Goal: Task Accomplishment & Management: Manage account settings

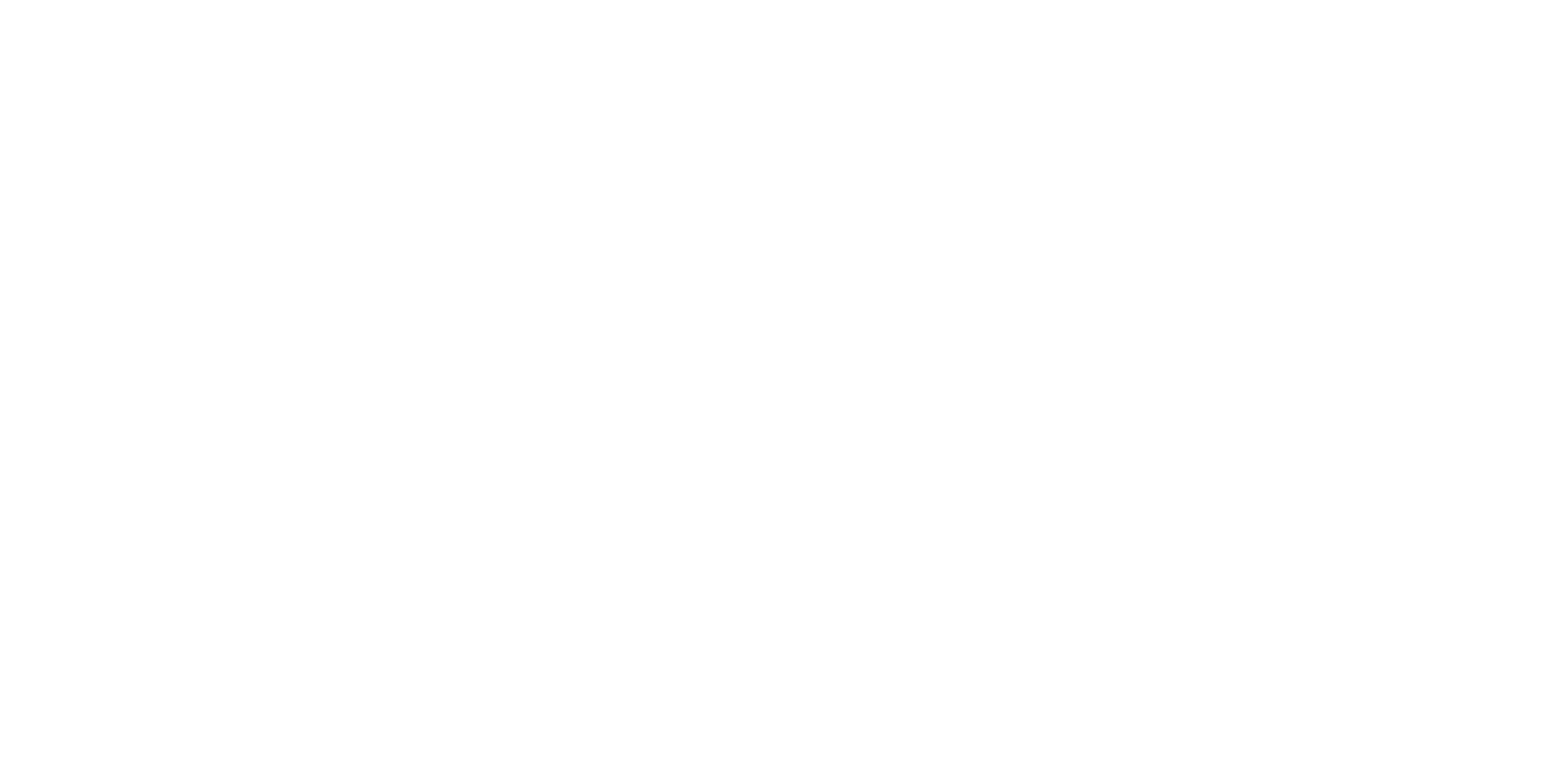
select select "*"
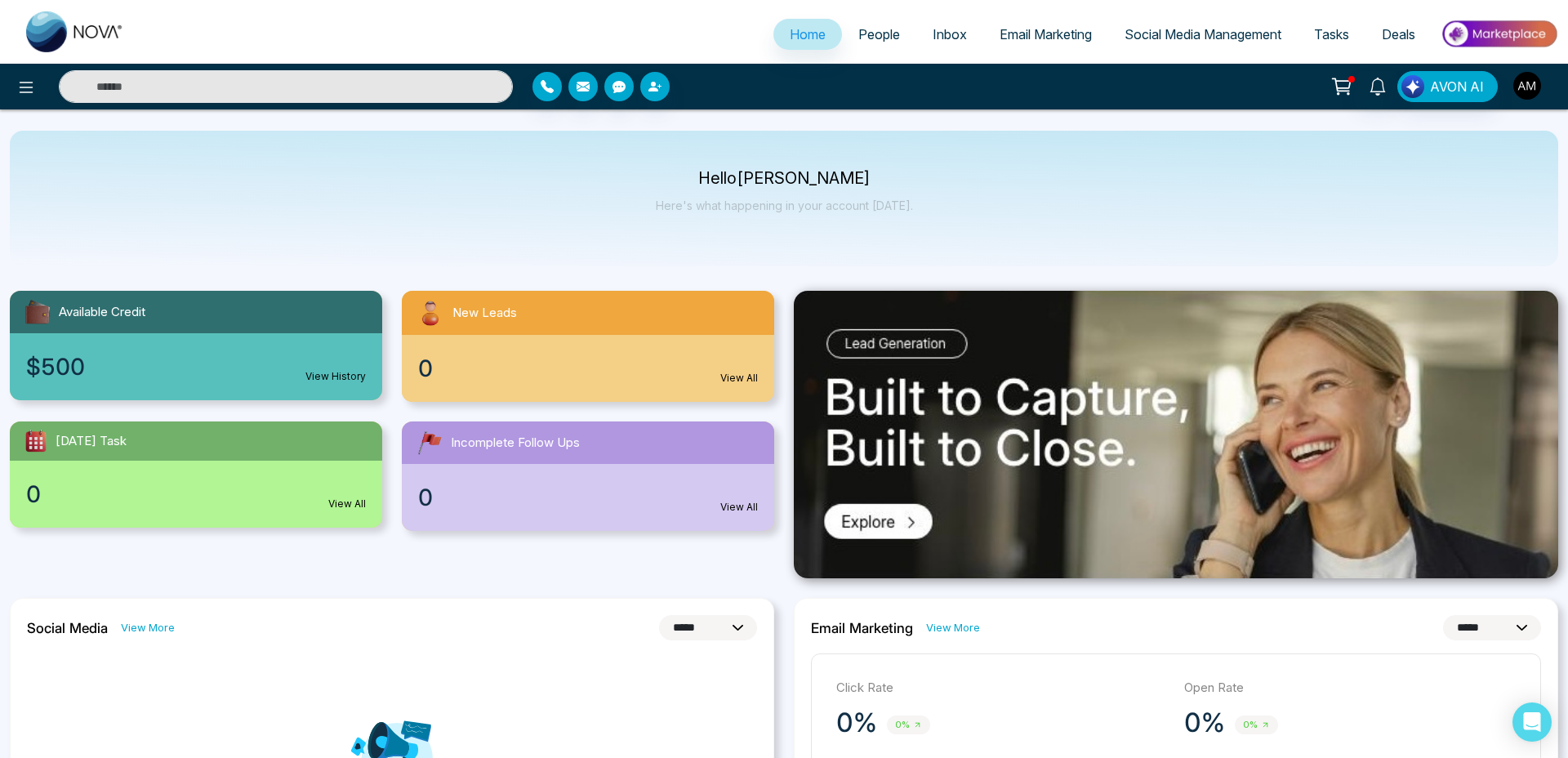
click at [1538, 88] on img "button" at bounding box center [1528, 85] width 28 height 28
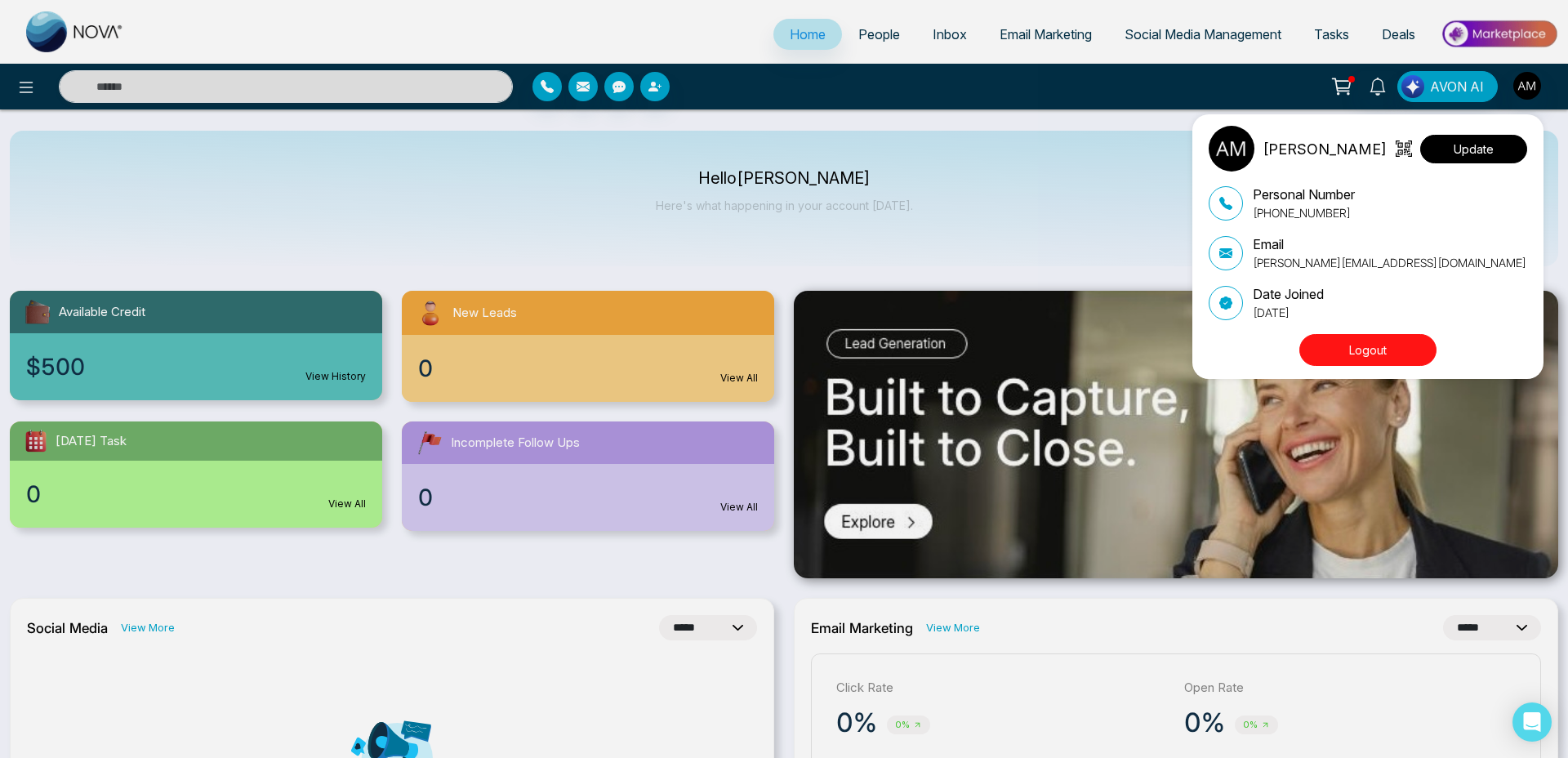
click at [1501, 156] on button "Update" at bounding box center [1474, 149] width 107 height 29
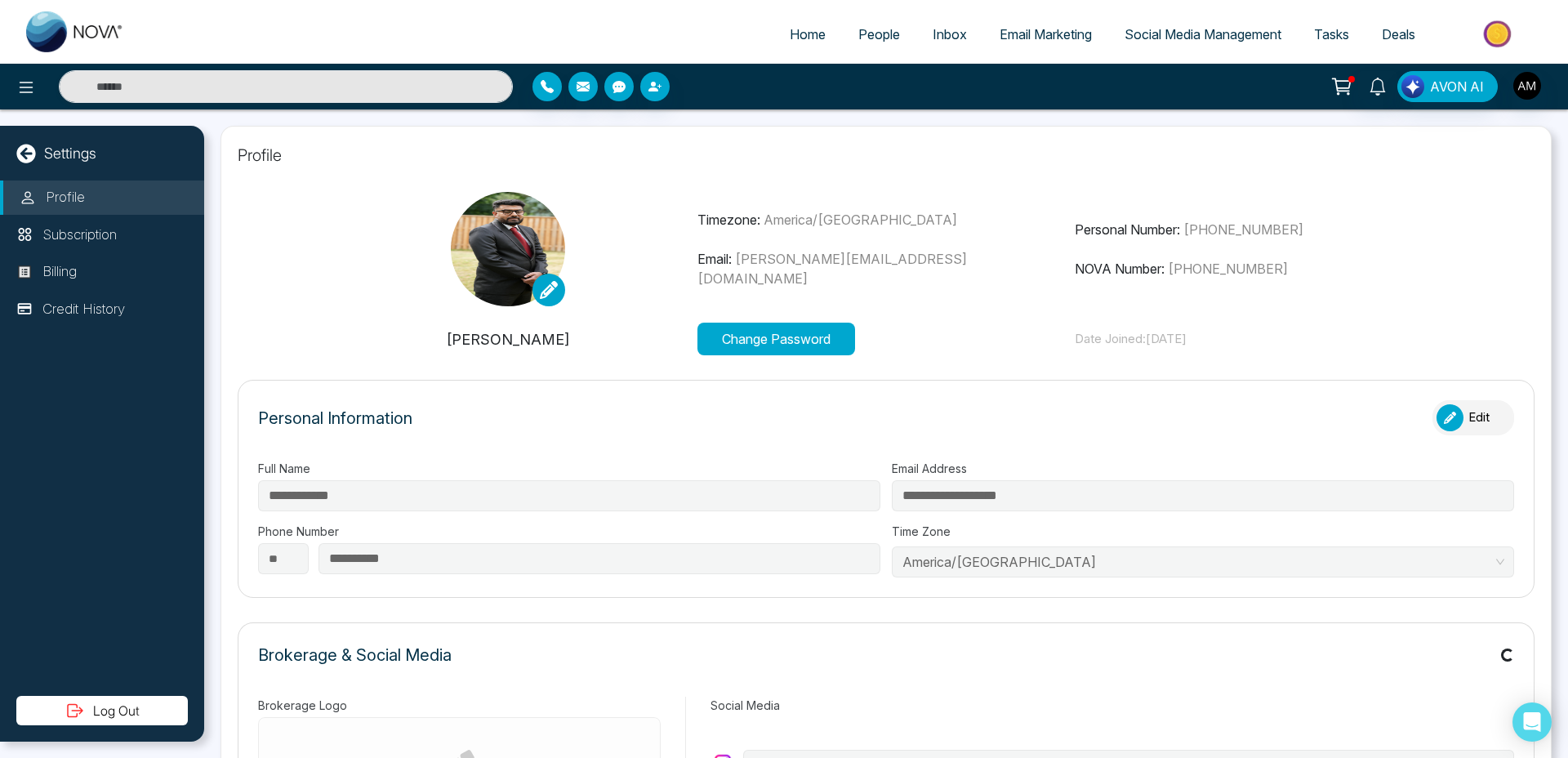
type input "**********"
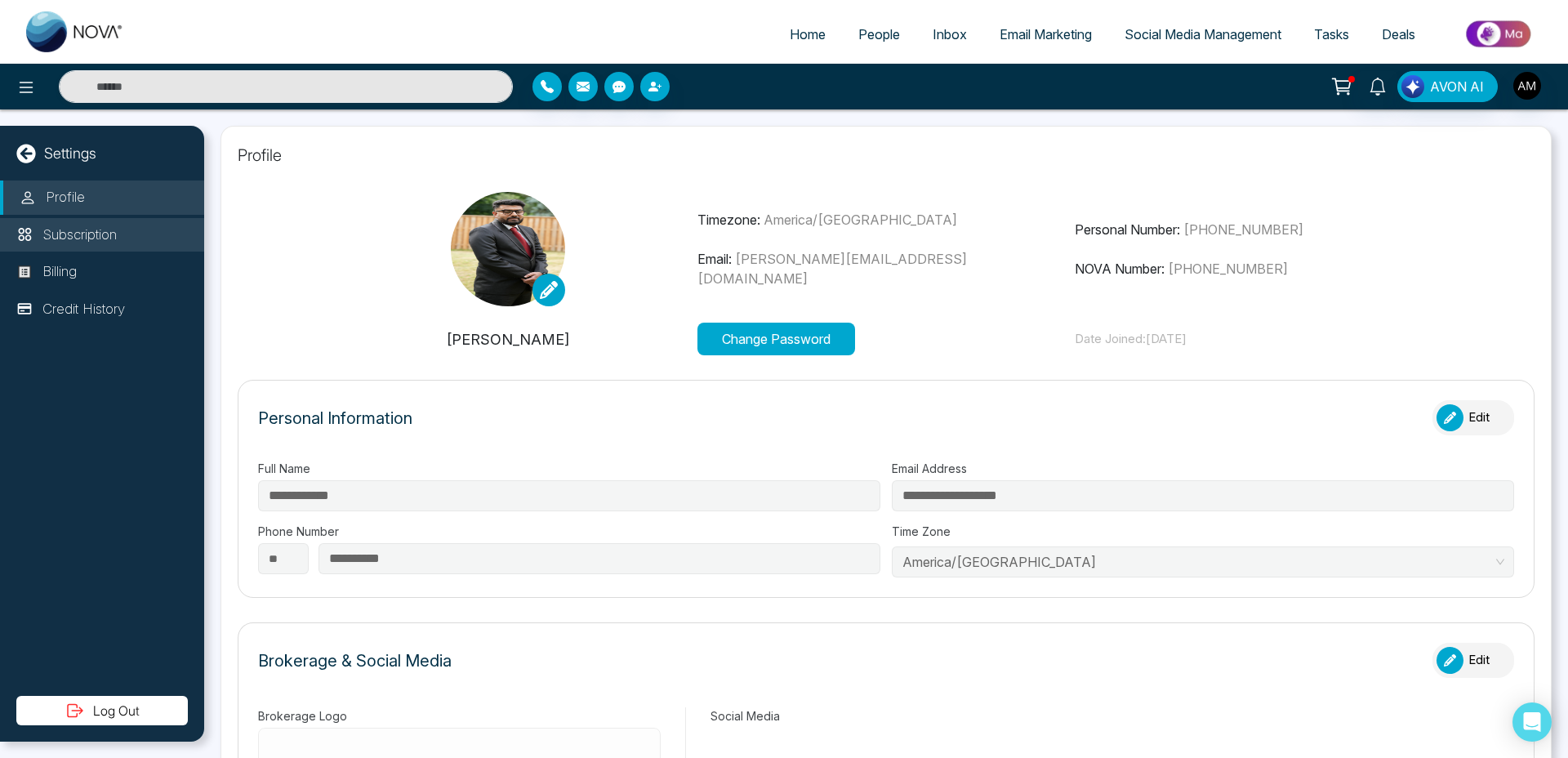
click at [94, 227] on p "Subscription" at bounding box center [79, 236] width 75 height 22
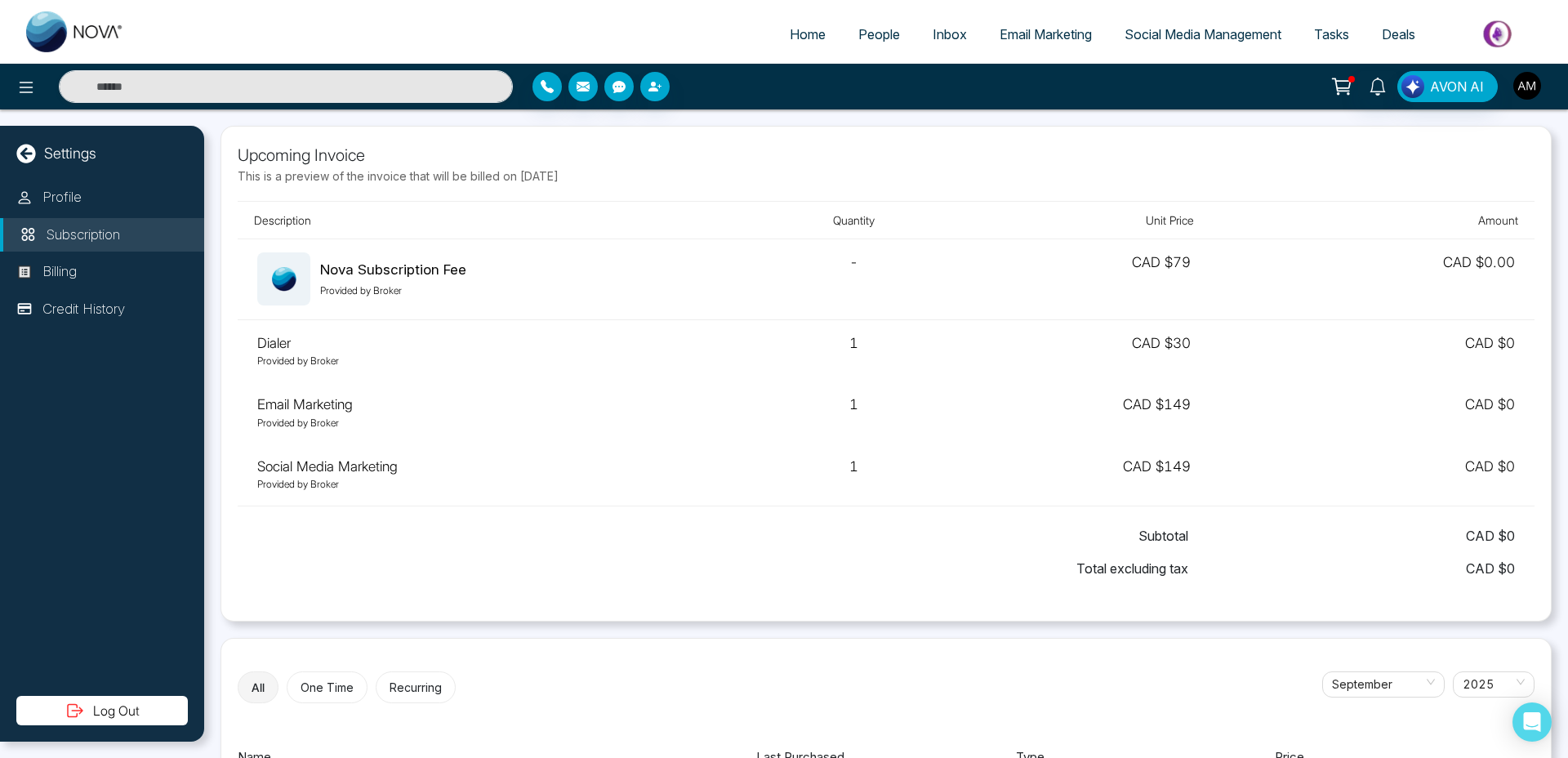
click at [1525, 82] on img "button" at bounding box center [1528, 85] width 28 height 28
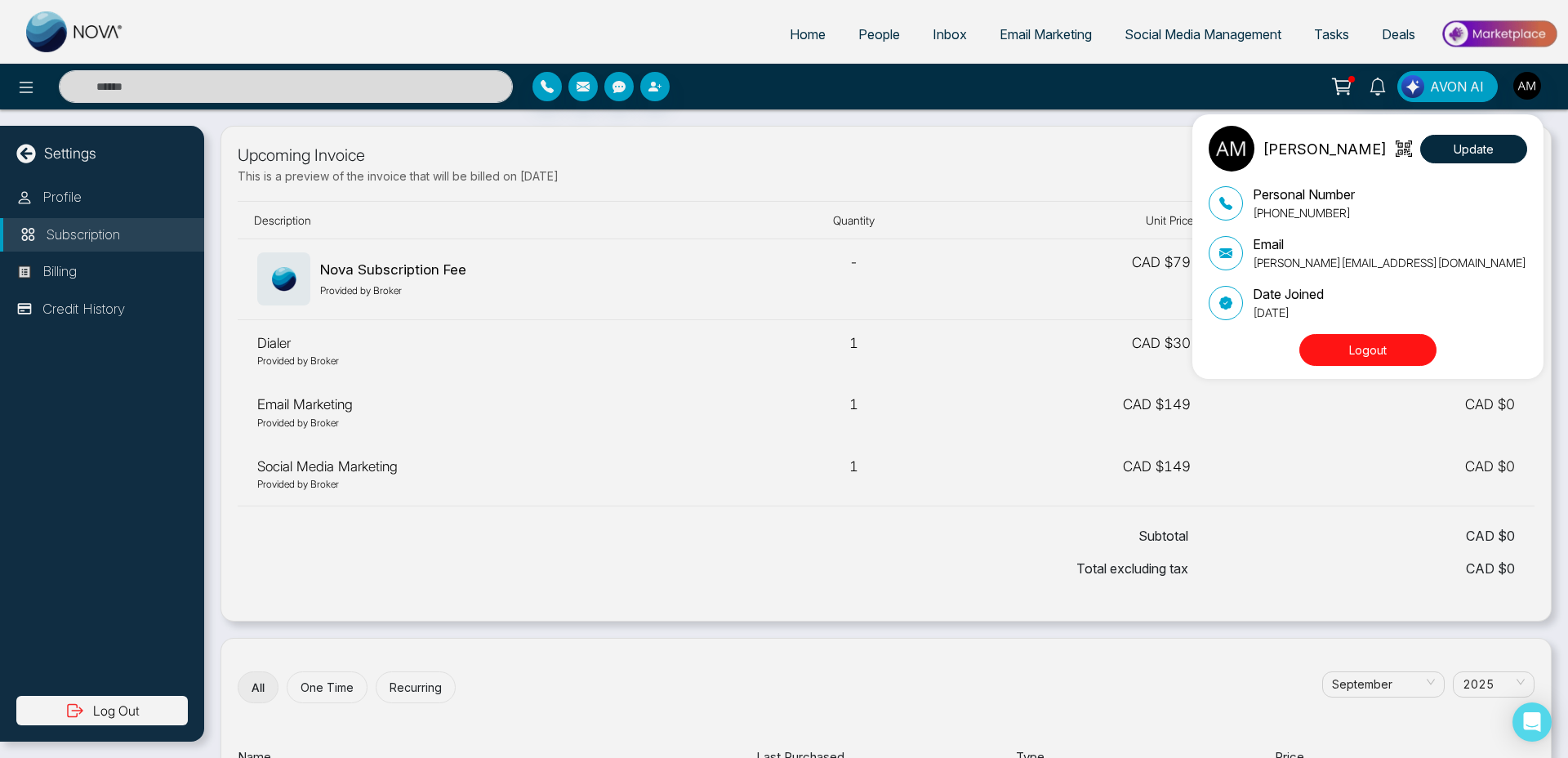
click at [1372, 351] on button "Logout" at bounding box center [1368, 349] width 138 height 31
